Goal: Task Accomplishment & Management: Use online tool/utility

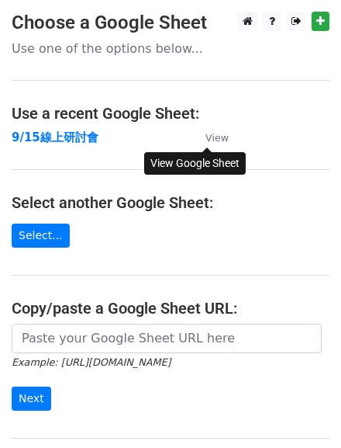
click at [216, 141] on small "View" at bounding box center [217, 138] width 23 height 12
click at [112, 155] on main "Choose a Google Sheet Use one of the options below... Use a recent Google Sheet…" at bounding box center [170, 253] width 341 height 482
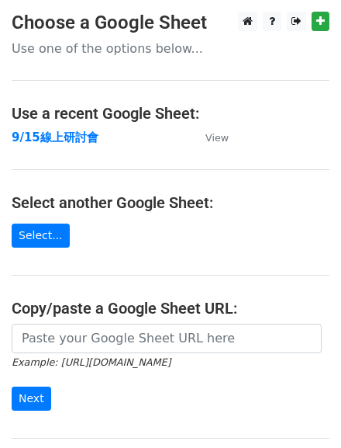
click at [86, 164] on main "Choose a Google Sheet Use one of the options below... Use a recent Google Sheet…" at bounding box center [170, 253] width 341 height 482
drag, startPoint x: 39, startPoint y: 140, endPoint x: 29, endPoint y: 156, distance: 18.5
click at [29, 156] on main "Choose a Google Sheet Use one of the options below... Use a recent Google Sheet…" at bounding box center [170, 253] width 341 height 482
click at [36, 142] on strong "9/15線上研討會" at bounding box center [55, 137] width 87 height 14
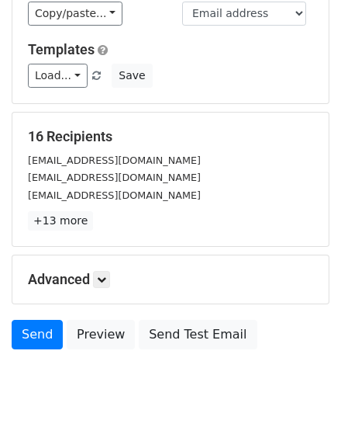
scroll to position [186, 0]
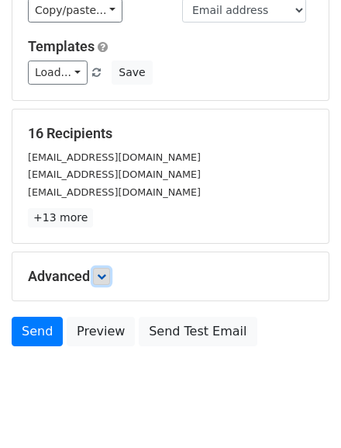
click at [110, 285] on link at bounding box center [101, 276] width 17 height 17
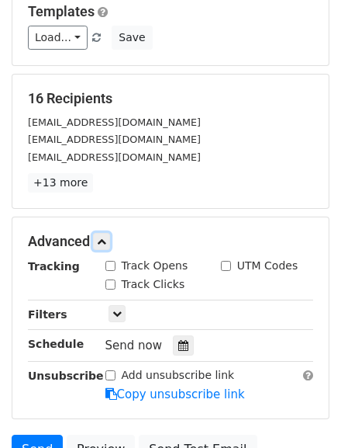
scroll to position [124, 0]
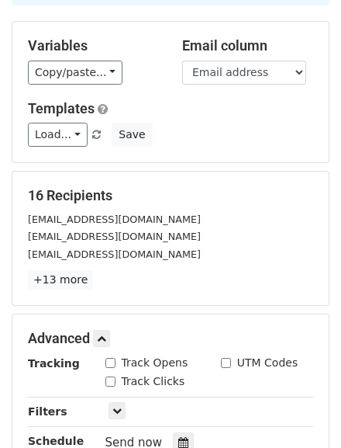
click at [101, 140] on span at bounding box center [96, 135] width 9 height 10
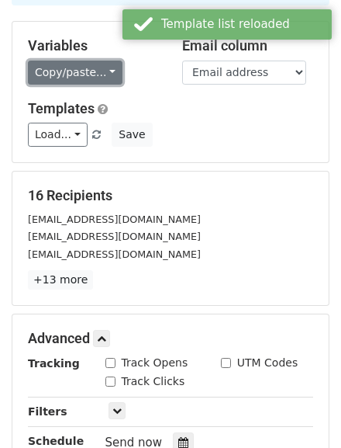
click at [123, 85] on link "Copy/paste..." at bounding box center [75, 73] width 95 height 24
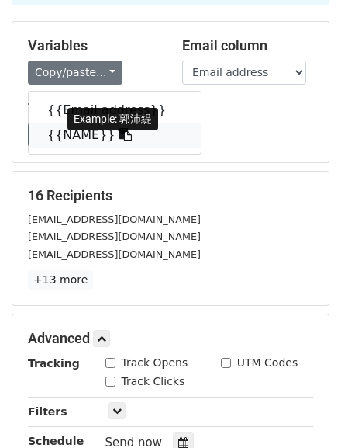
click at [85, 147] on link "{{NAME}}" at bounding box center [115, 135] width 172 height 25
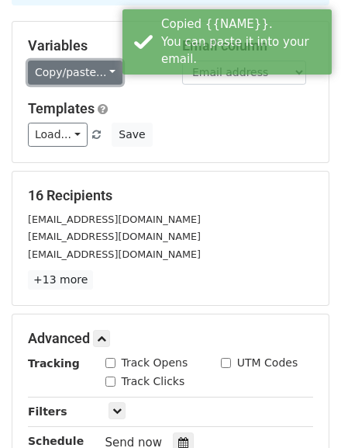
click at [105, 85] on link "Copy/paste..." at bounding box center [75, 73] width 95 height 24
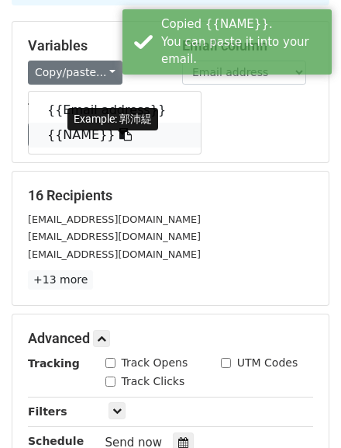
click at [132, 140] on icon at bounding box center [125, 134] width 12 height 12
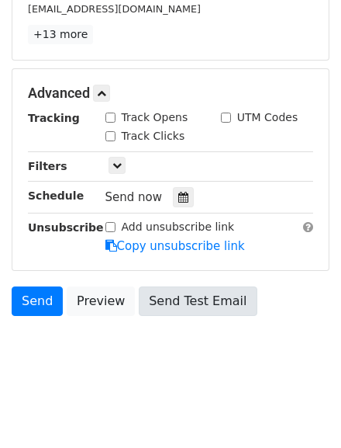
scroll to position [419, 0]
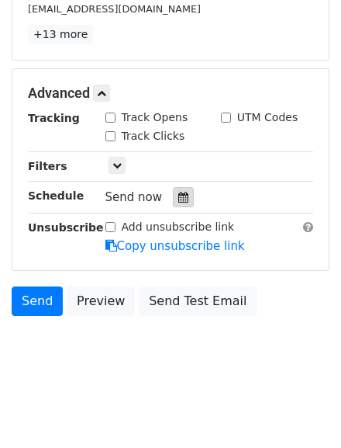
click at [186, 194] on div at bounding box center [183, 197] width 21 height 20
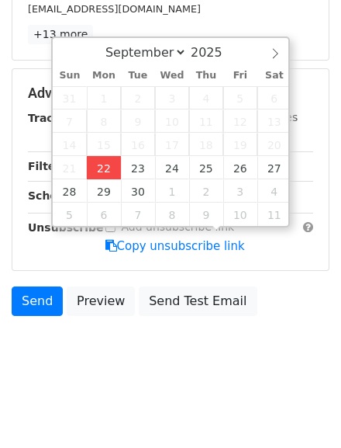
type input "2025-09-22 17:11"
type input "05"
type input "11"
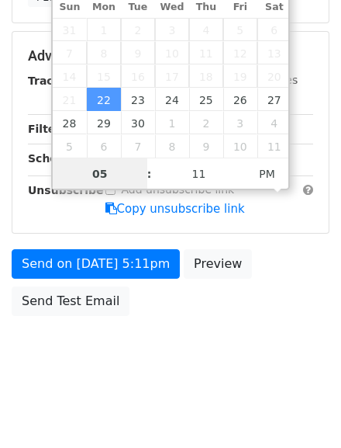
scroll to position [400, 0]
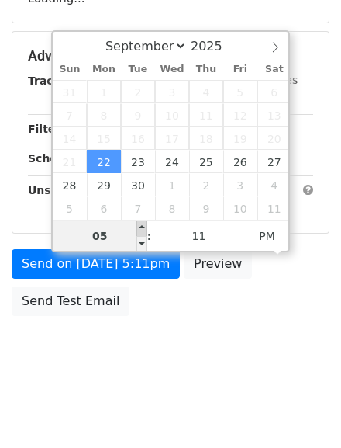
type input "2025-09-22 18:11"
type input "06"
click at [140, 220] on span at bounding box center [142, 228] width 11 height 16
type input "2025-09-22 19:11"
type input "07"
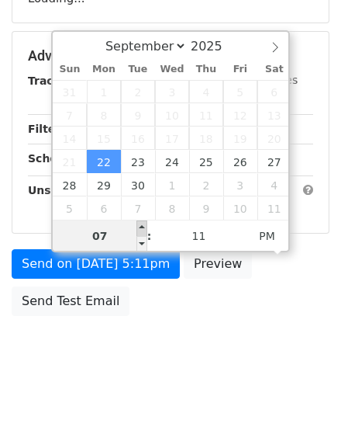
click at [140, 220] on span at bounding box center [142, 228] width 11 height 16
type input "2025-09-22 20:11"
type input "08"
click at [140, 220] on span at bounding box center [142, 228] width 11 height 16
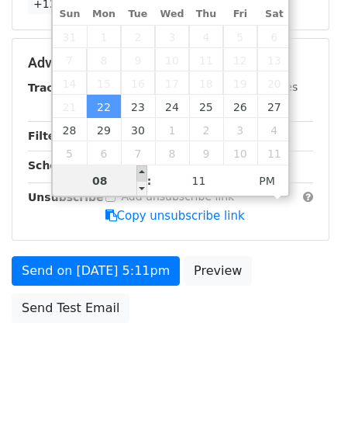
type input "2025-09-22 21:11"
type input "09"
click at [140, 168] on span at bounding box center [142, 173] width 11 height 16
type input "2025-09-22 22:11"
type input "10"
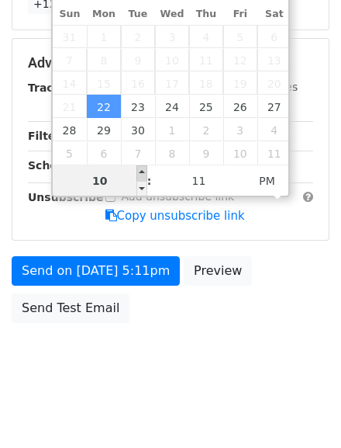
click at [140, 168] on span at bounding box center [142, 173] width 11 height 16
type input "2025-09-22 23:11"
type input "11"
click at [140, 168] on span at bounding box center [142, 173] width 11 height 16
type input "2025-09-22 17:11"
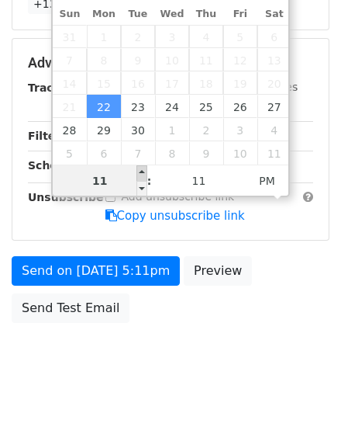
type input "05"
click at [140, 168] on span at bounding box center [142, 173] width 11 height 16
type input "2025-09-22 18:11"
type input "06"
click at [140, 168] on span at bounding box center [142, 173] width 11 height 16
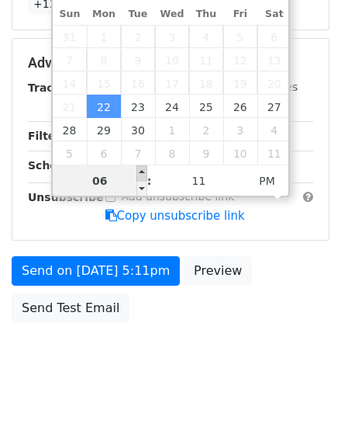
type input "2025-09-22 19:11"
type input "07"
click at [140, 168] on span at bounding box center [142, 173] width 11 height 16
type input "2025-09-22 20:11"
type input "08"
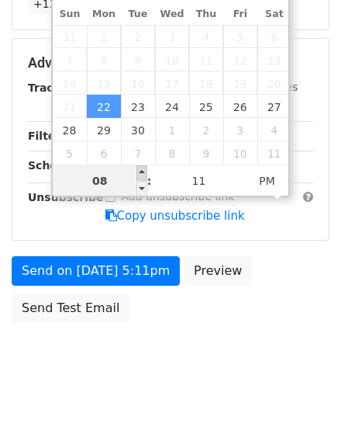
click at [140, 168] on span at bounding box center [142, 173] width 11 height 16
type input "2025-09-22 21:11"
type input "09"
click at [140, 168] on span at bounding box center [142, 173] width 11 height 16
type input "2025-09-22 22:11"
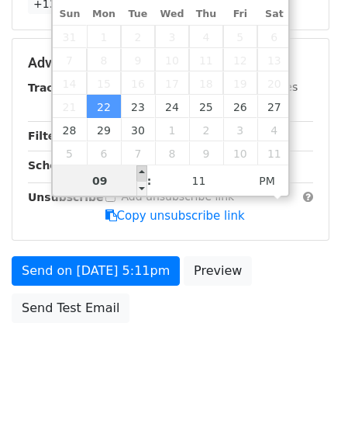
type input "10"
click at [140, 168] on span at bounding box center [142, 173] width 11 height 16
type input "2025-09-22 23:11"
type input "11"
click at [140, 168] on span at bounding box center [142, 173] width 11 height 16
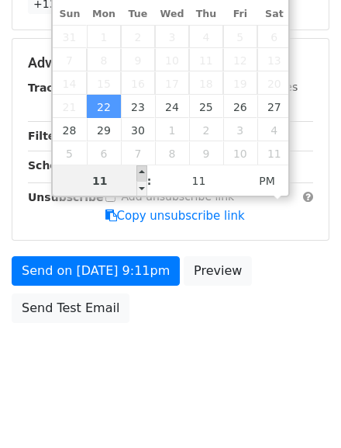
type input "2025-09-22 17:11"
type input "05"
click at [140, 168] on span at bounding box center [142, 173] width 11 height 16
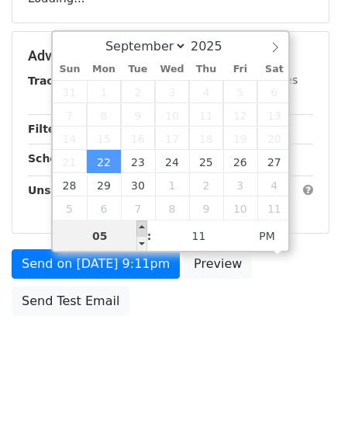
type input "2025-09-22 18:11"
type input "06"
click at [140, 220] on span at bounding box center [142, 228] width 11 height 16
type input "2025-09-22 17:11"
click at [140, 236] on span at bounding box center [142, 244] width 11 height 16
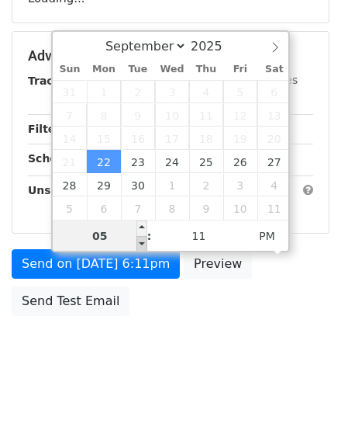
click at [140, 236] on span at bounding box center [142, 244] width 11 height 16
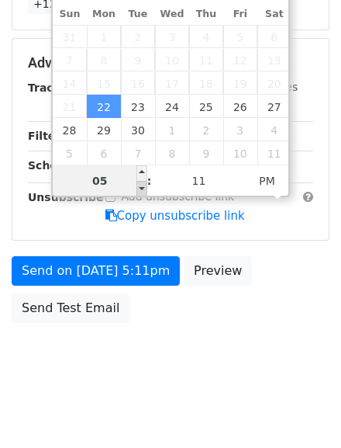
click at [140, 183] on span at bounding box center [142, 189] width 11 height 16
type input "05"
click at [140, 183] on span at bounding box center [142, 189] width 11 height 16
type input "2025-09-22 18:11"
type input "06"
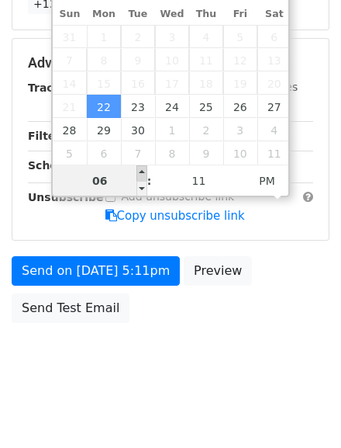
click at [144, 167] on span at bounding box center [142, 173] width 11 height 16
type input "2025-09-22 19:11"
type input "07"
click at [144, 167] on span at bounding box center [142, 173] width 11 height 16
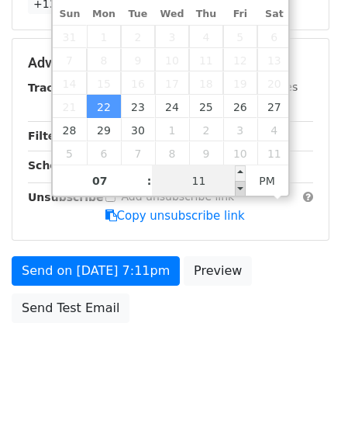
type input "2025-09-22 19:06"
type input "06"
click at [241, 184] on span at bounding box center [240, 189] width 11 height 16
type input "2025-09-22 19:01"
type input "01"
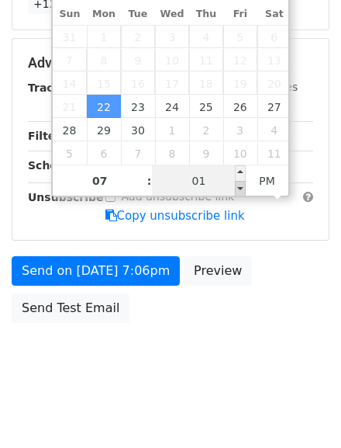
click at [241, 184] on span at bounding box center [240, 189] width 11 height 16
type input "2025-09-22 18:56"
type input "06"
type input "56"
click at [241, 184] on span at bounding box center [240, 189] width 11 height 16
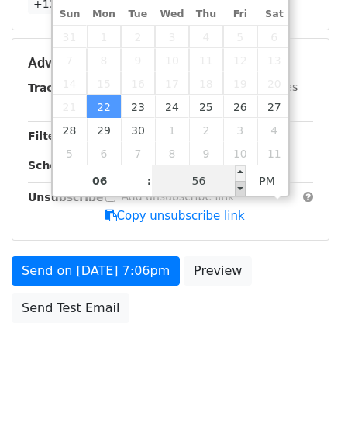
type input "2025-09-22 18:51"
type input "51"
click at [241, 184] on span at bounding box center [240, 189] width 11 height 16
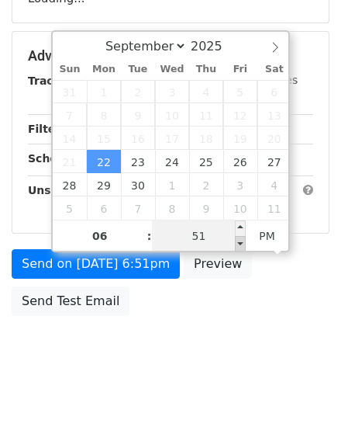
type input "2025-09-22 18:46"
type input "46"
click at [241, 236] on span at bounding box center [240, 244] width 11 height 16
type input "2025-09-22 18:41"
type input "41"
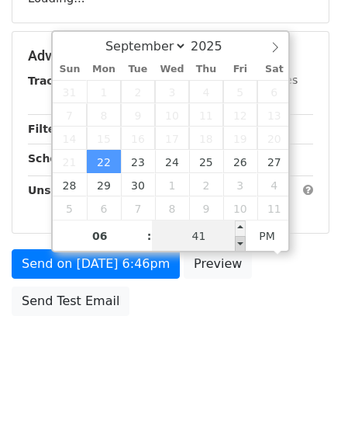
click at [241, 236] on span at bounding box center [240, 244] width 11 height 16
type input "2025-09-22 18:36"
type input "36"
click at [241, 236] on span at bounding box center [240, 244] width 11 height 16
type input "2025-09-22 18:31"
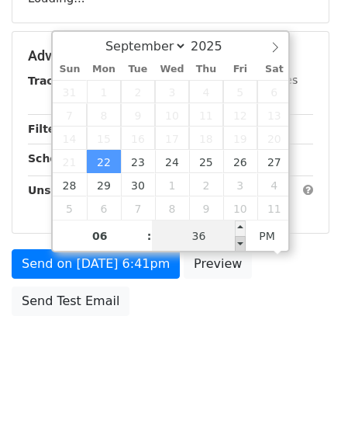
type input "31"
click at [241, 236] on span at bounding box center [240, 244] width 11 height 16
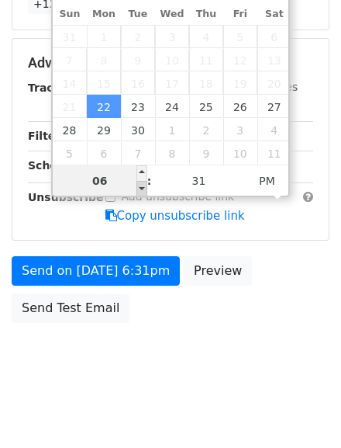
type input "2025-09-22 17:31"
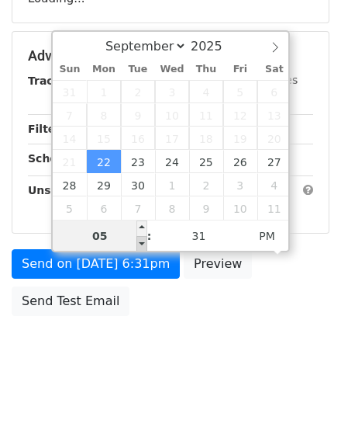
click at [144, 236] on span at bounding box center [142, 244] width 11 height 16
type input "05"
click at [144, 236] on span at bounding box center [142, 244] width 11 height 16
type input "2025-09-22 18:31"
type input "06"
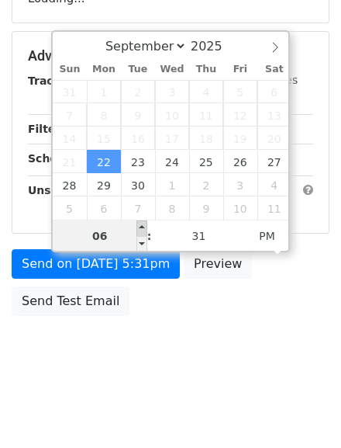
click at [142, 220] on span at bounding box center [142, 228] width 11 height 16
type input "2025-09-22 19:31"
type input "07"
click at [142, 220] on span at bounding box center [142, 228] width 11 height 16
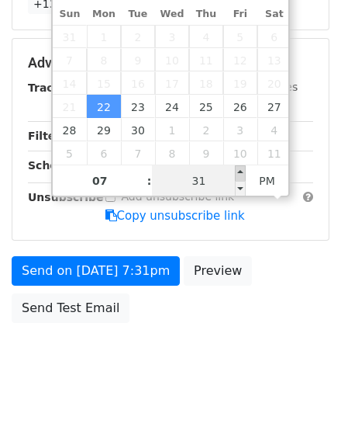
type input "2025-09-22 19:36"
type input "36"
click at [240, 171] on span at bounding box center [240, 173] width 11 height 16
type input "2025-09-22 19:41"
type input "41"
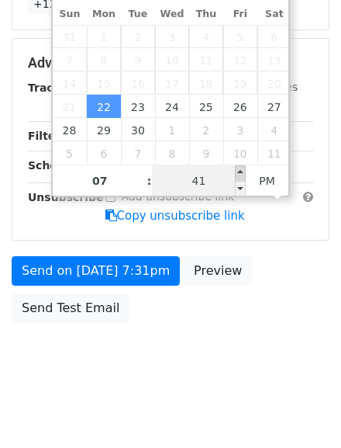
click at [240, 171] on span at bounding box center [240, 173] width 11 height 16
type input "2025-09-22 19:46"
type input "46"
click at [240, 171] on span at bounding box center [240, 173] width 11 height 16
type input "2025-09-22 19:51"
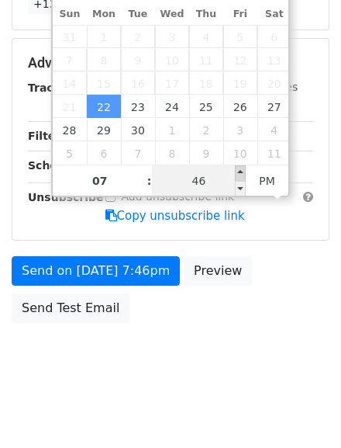
type input "51"
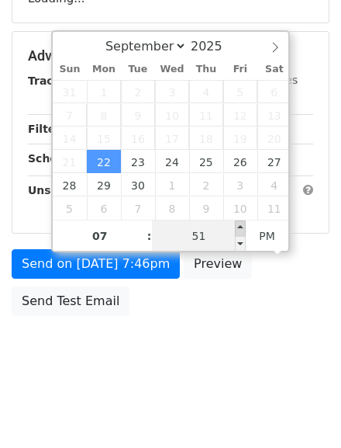
click at [240, 220] on span at bounding box center [240, 228] width 11 height 16
type input "2025-09-22 19:56"
type input "56"
click at [240, 220] on span at bounding box center [240, 228] width 11 height 16
type input "2025-09-22 19:51"
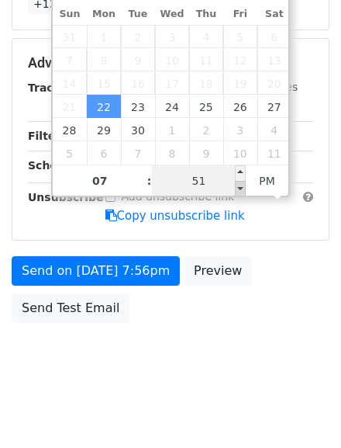
click at [240, 189] on span at bounding box center [240, 189] width 11 height 16
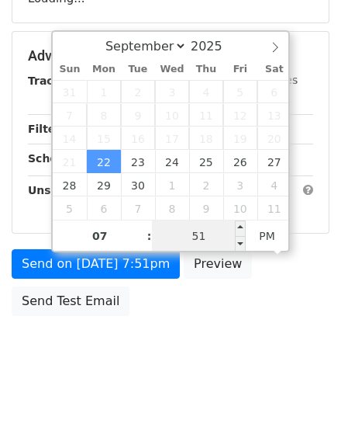
click at [216, 220] on input "51" at bounding box center [199, 235] width 95 height 31
type input "50"
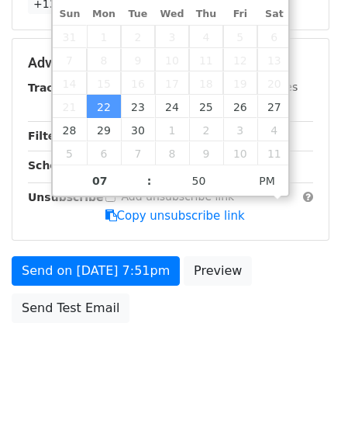
type input "2025-09-22 19:50"
click at [202, 330] on div "Send on Sep 22 at 7:51pm Preview Send Test Email" at bounding box center [170, 293] width 341 height 74
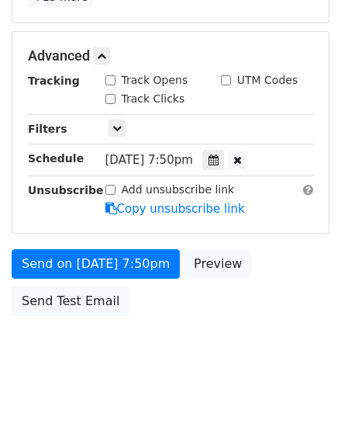
scroll to position [462, 0]
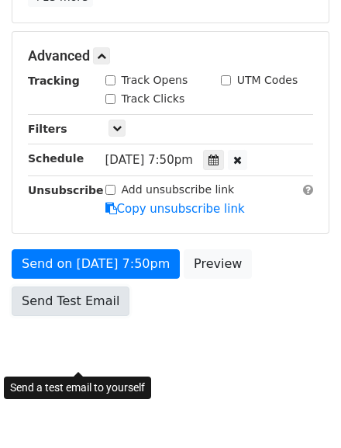
click at [74, 296] on link "Send Test Email" at bounding box center [71, 300] width 118 height 29
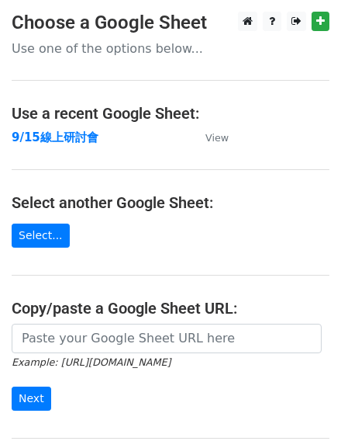
click at [249, 57] on main "Choose a Google Sheet Use one of the options below... Use a recent Google Sheet…" at bounding box center [170, 253] width 341 height 482
click at [146, 159] on main "Choose a Google Sheet Use one of the options below... Use a recent Google Sheet…" at bounding box center [170, 253] width 341 height 482
click at [116, 78] on main "Choose a Google Sheet Use one of the options below... Use a recent Google Sheet…" at bounding box center [170, 253] width 341 height 482
click at [85, 171] on main "Choose a Google Sheet Use one of the options below... Use a recent Google Sheet…" at bounding box center [170, 253] width 341 height 482
click at [115, 189] on main "Choose a Google Sheet Use one of the options below... Use a recent Google Sheet…" at bounding box center [170, 253] width 341 height 482
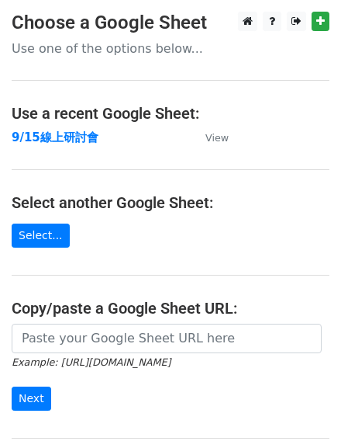
click at [270, 60] on main "Choose a Google Sheet Use one of the options below... Use a recent Google Sheet…" at bounding box center [170, 253] width 341 height 482
click at [78, 135] on strong "9/15線上研討會" at bounding box center [55, 137] width 87 height 14
click at [81, 140] on strong "9/15線上研討會" at bounding box center [55, 137] width 87 height 14
click at [78, 136] on strong "9/15線上研討會" at bounding box center [55, 137] width 87 height 14
click at [74, 140] on strong "9/15線上研討會" at bounding box center [55, 137] width 87 height 14
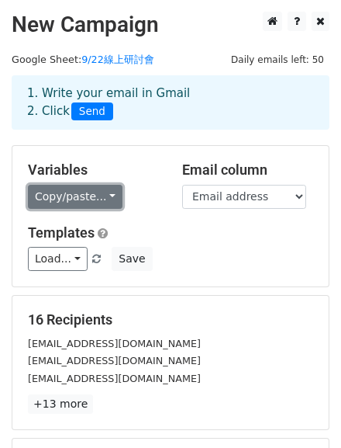
click at [99, 209] on link "Copy/paste..." at bounding box center [75, 197] width 95 height 24
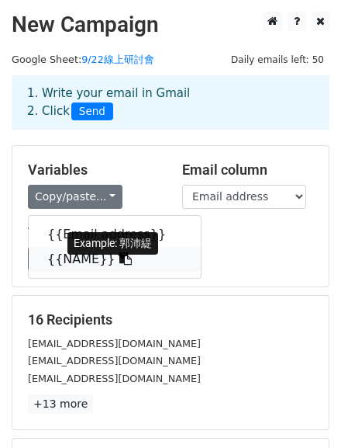
click at [132, 265] on icon at bounding box center [125, 258] width 12 height 12
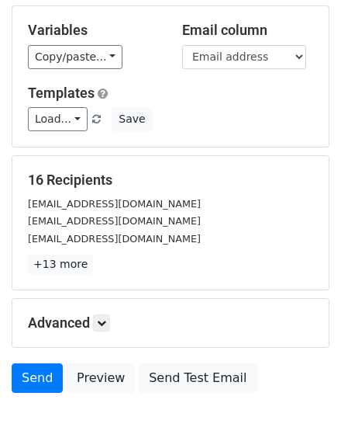
scroll to position [268, 0]
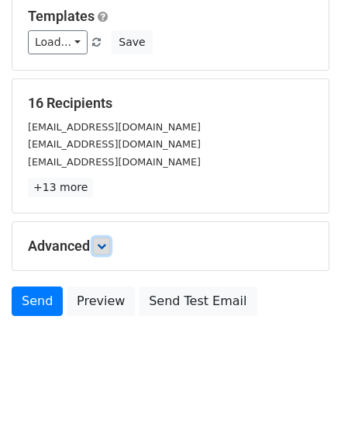
click at [107, 241] on link at bounding box center [101, 245] width 17 height 17
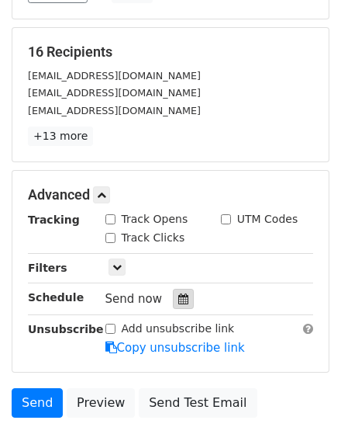
click at [181, 304] on icon at bounding box center [183, 298] width 10 height 11
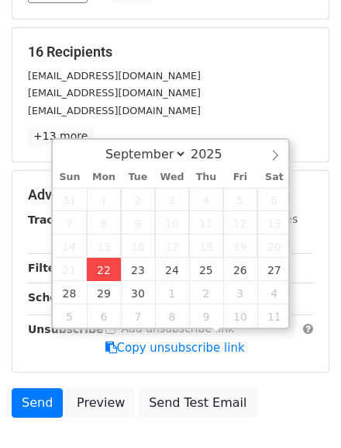
type input "[DATE] 17:14"
type input "05"
type input "14"
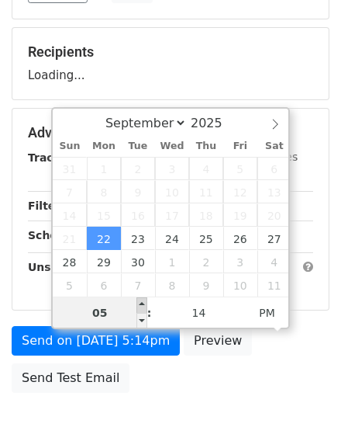
type input "[DATE] 18:14"
type input "06"
click at [141, 303] on span at bounding box center [142, 305] width 11 height 16
type input "[DATE] 19:14"
type input "07"
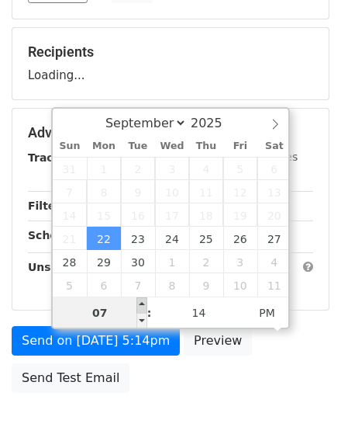
click at [141, 303] on span at bounding box center [142, 305] width 11 height 16
type input "[DATE] 20:14"
type input "08"
click at [141, 303] on span at bounding box center [142, 305] width 11 height 16
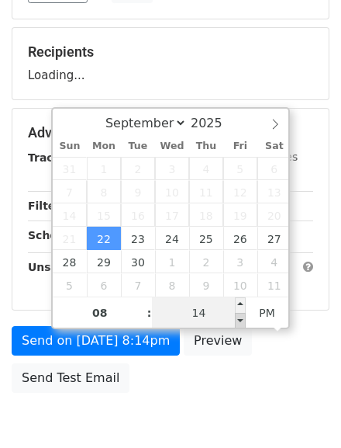
type input "[DATE] 20:09"
click at [240, 320] on span at bounding box center [240, 321] width 11 height 16
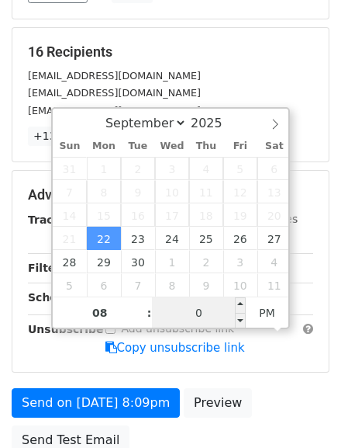
type input "00"
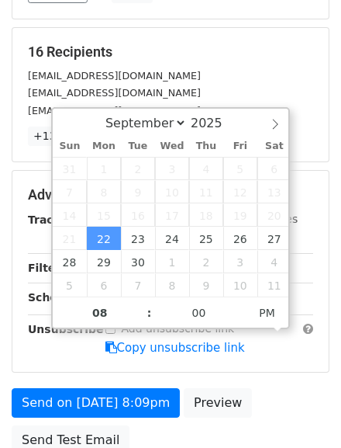
type input "[DATE] 20:00"
click at [242, 61] on h5 "16 Recipients" at bounding box center [170, 51] width 285 height 17
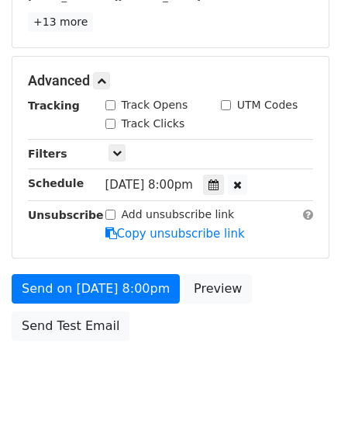
scroll to position [454, 0]
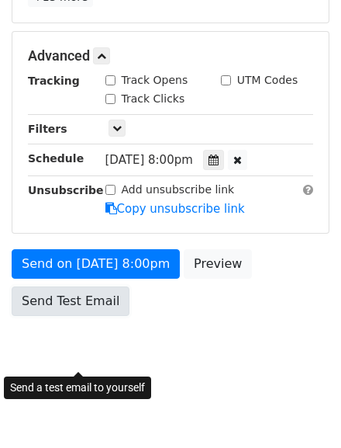
click at [54, 311] on link "Send Test Email" at bounding box center [71, 300] width 118 height 29
